Goal: Task Accomplishment & Management: Use online tool/utility

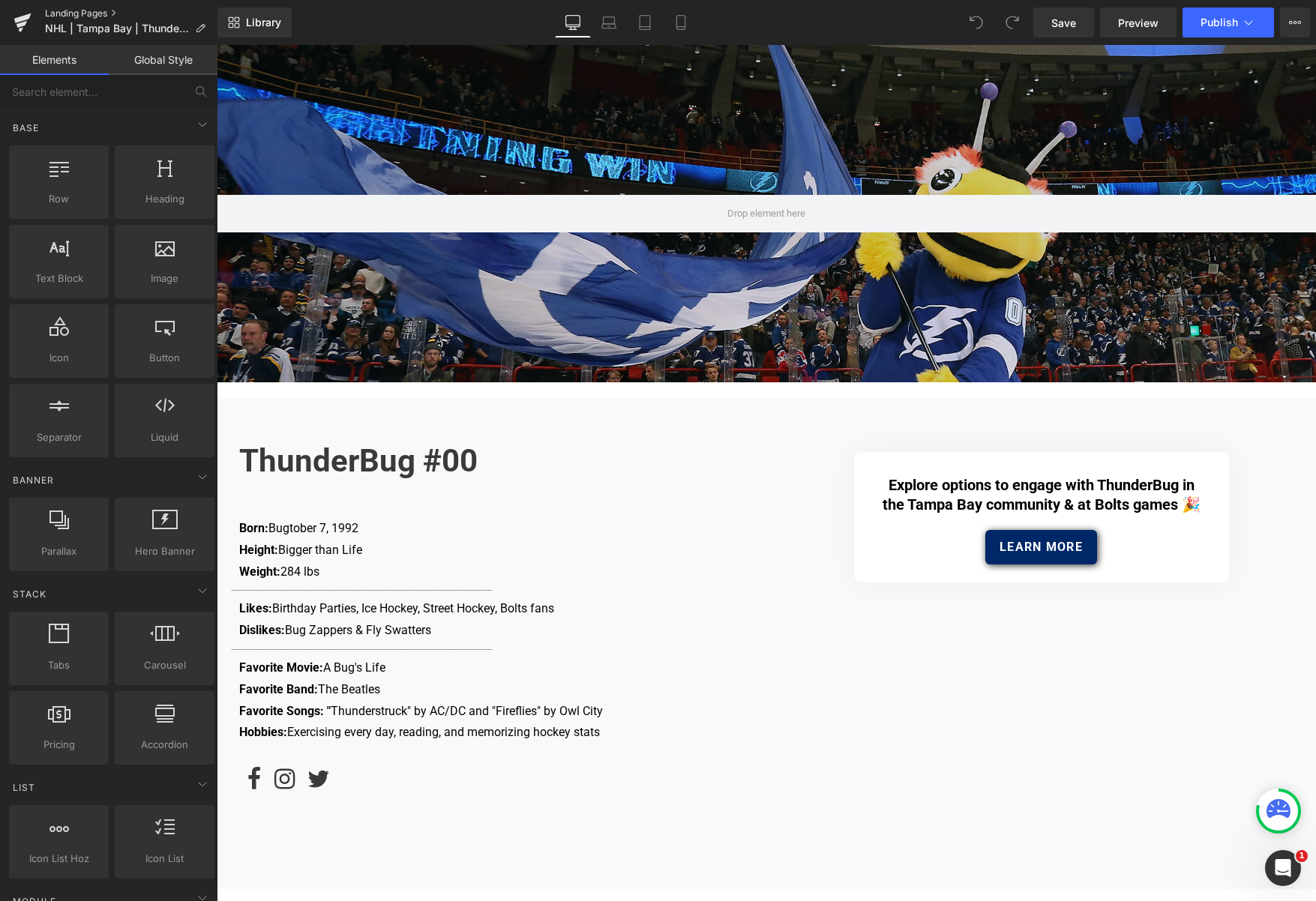
click at [60, 6] on div "Landing Pages NHL | Tampa Bay | ThunderBug" at bounding box center [109, 23] width 217 height 45
click at [68, 13] on link "Landing Pages" at bounding box center [131, 14] width 172 height 12
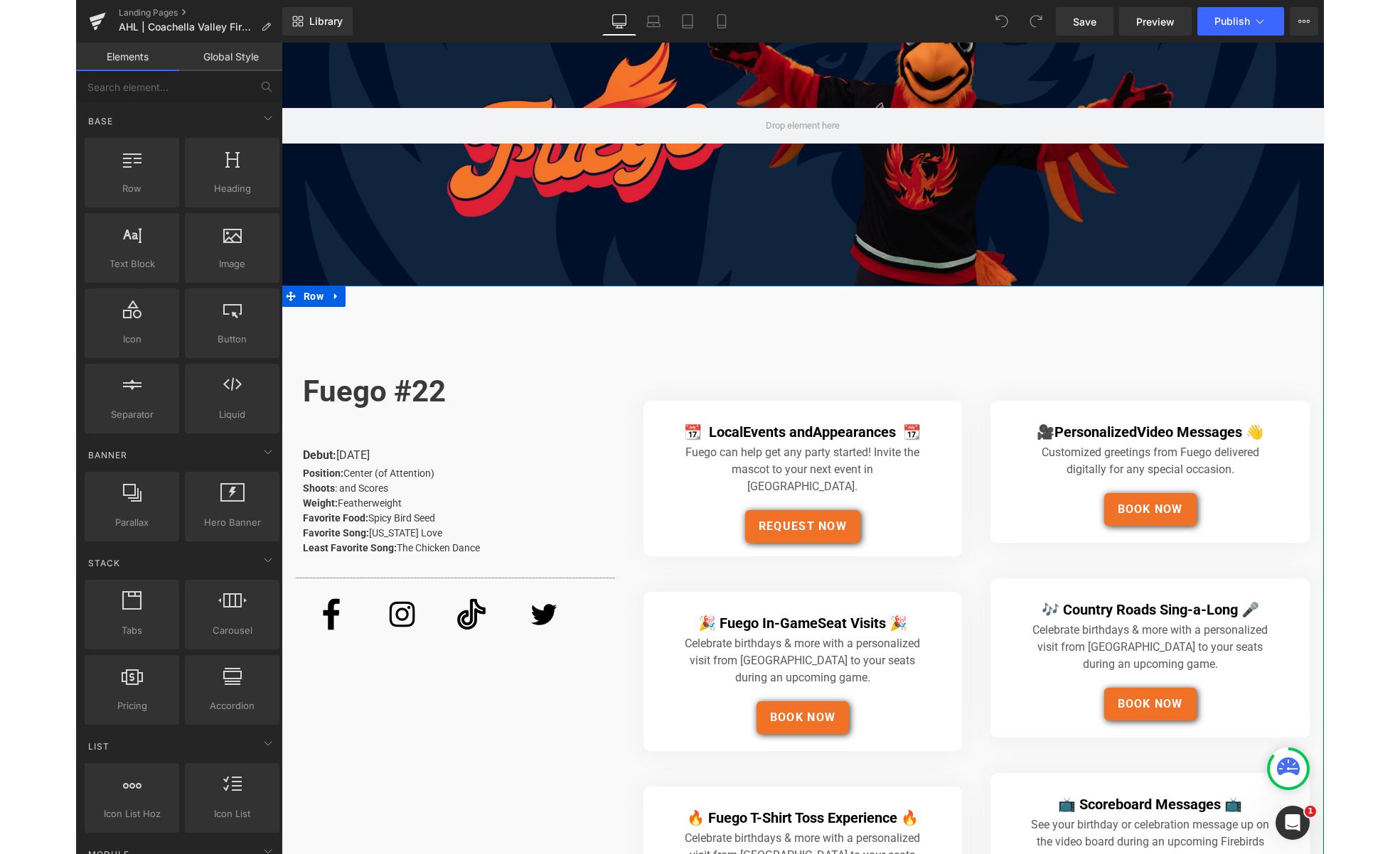
scroll to position [88, 0]
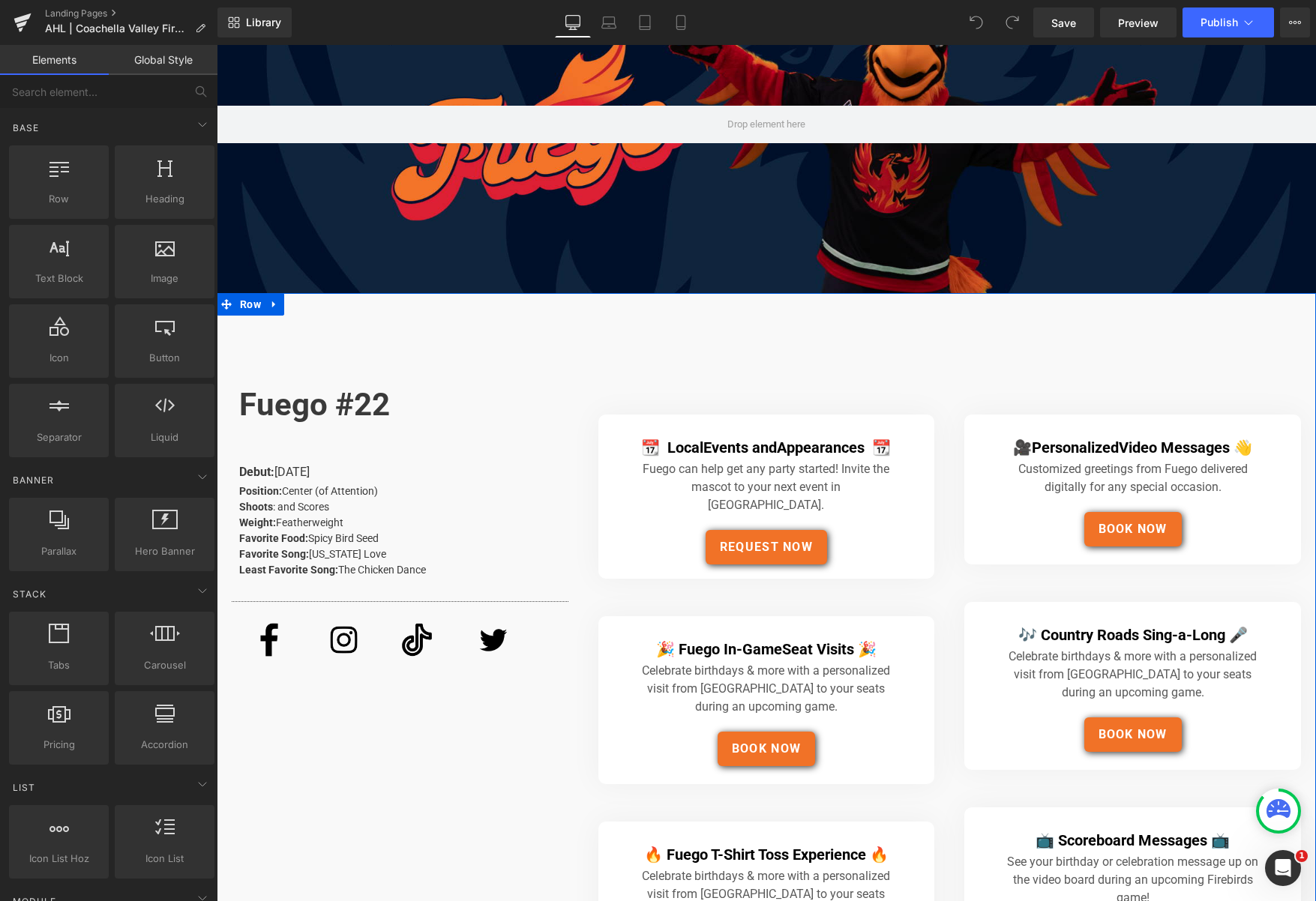
click at [767, 531] on div "REQUEST NOW Button" at bounding box center [767, 548] width 289 height 35
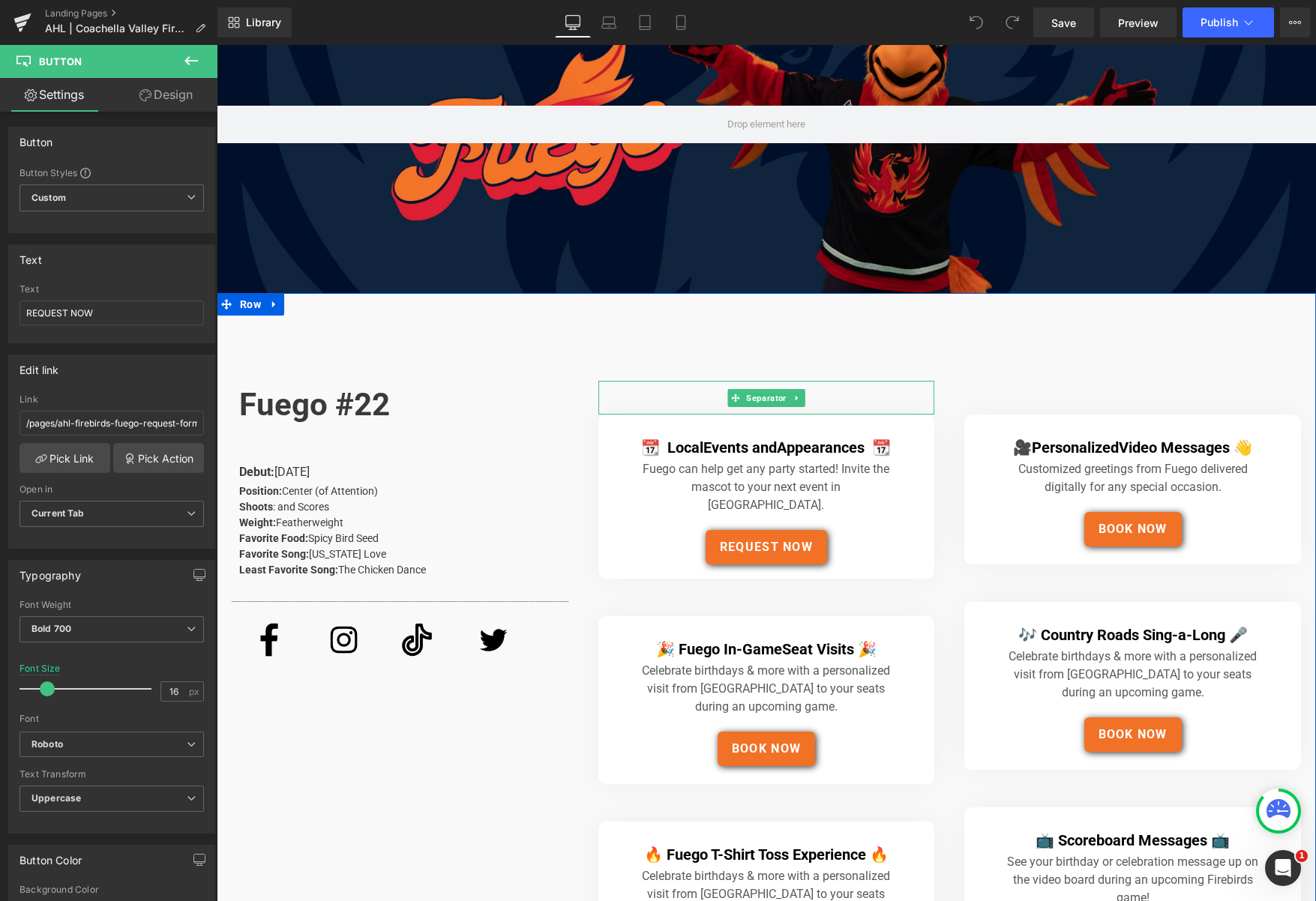
click at [679, 390] on div at bounding box center [766, 397] width 337 height 34
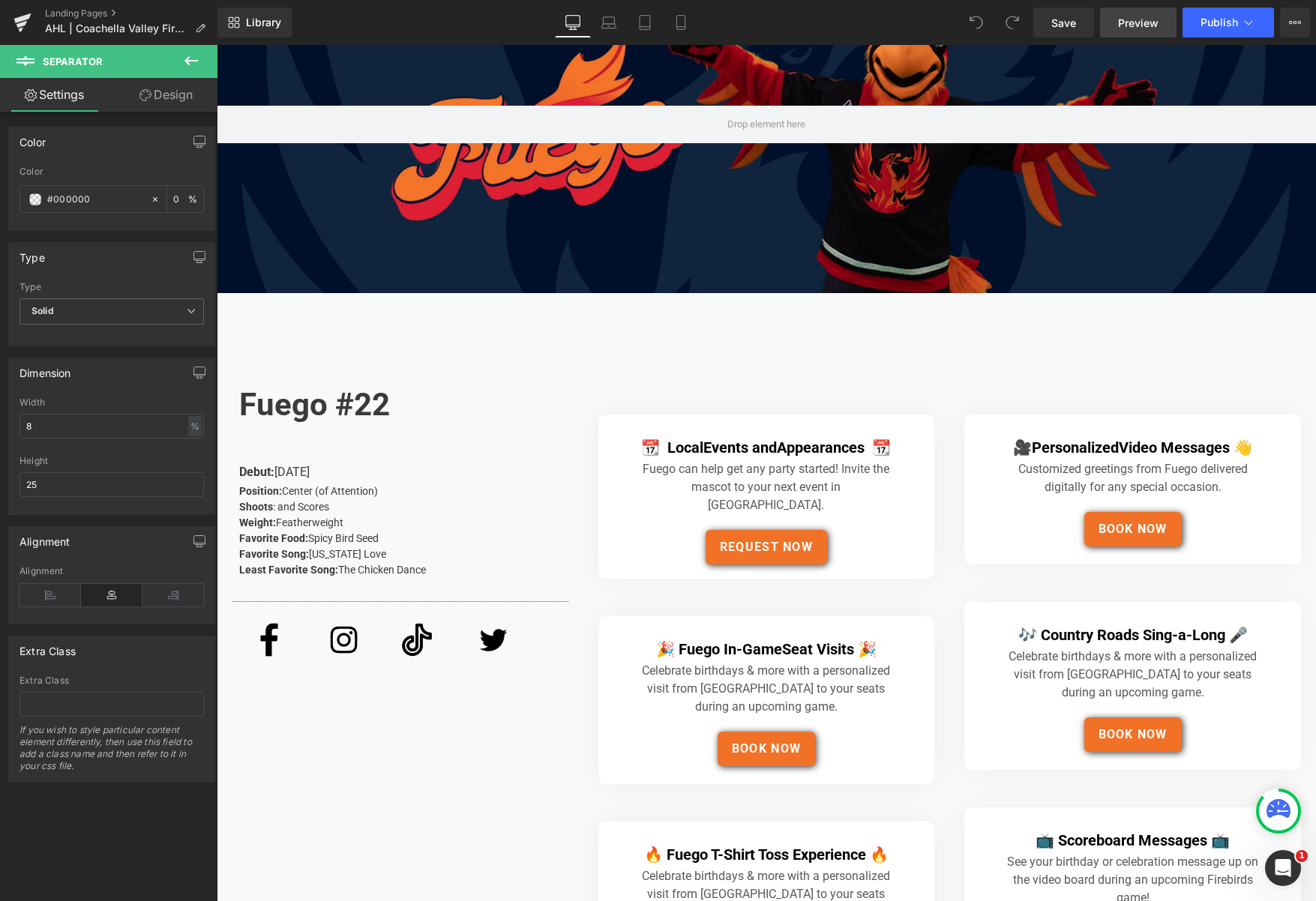
click at [1134, 20] on span "Preview" at bounding box center [1139, 23] width 41 height 16
